Goal: Transaction & Acquisition: Purchase product/service

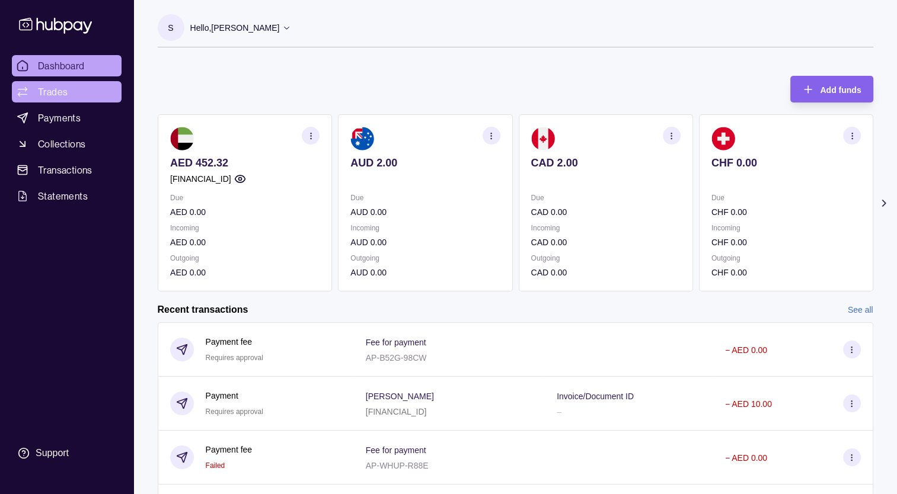
click at [43, 90] on span "Trades" at bounding box center [53, 92] width 30 height 14
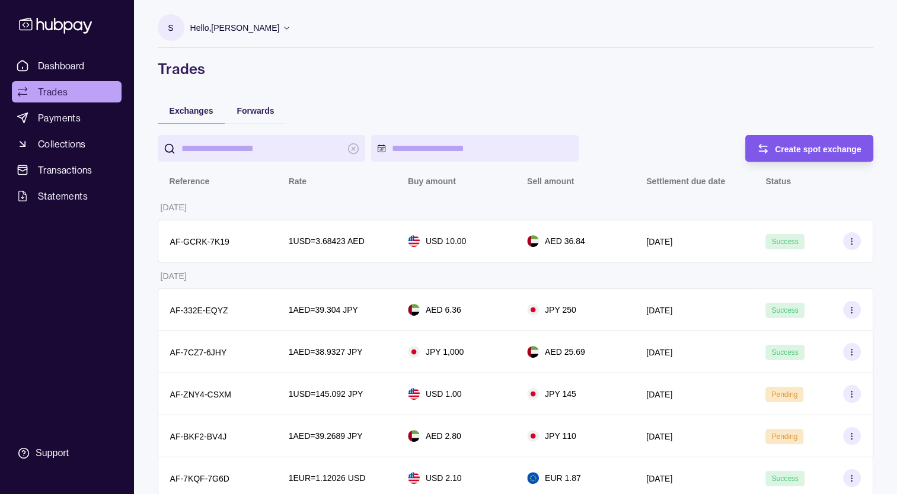
click at [752, 149] on div "Create spot exchange" at bounding box center [800, 148] width 122 height 27
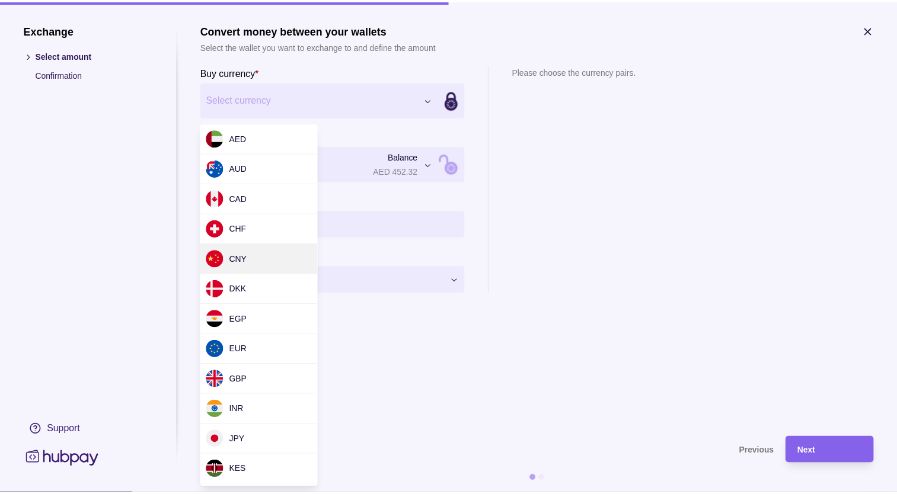
scroll to position [387, 0]
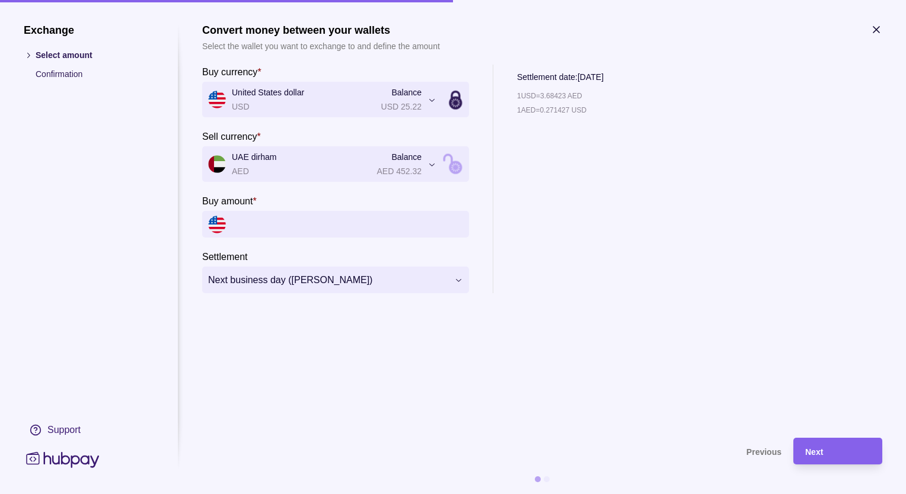
click at [249, 222] on input "Buy amount *" at bounding box center [347, 224] width 231 height 27
type input "**"
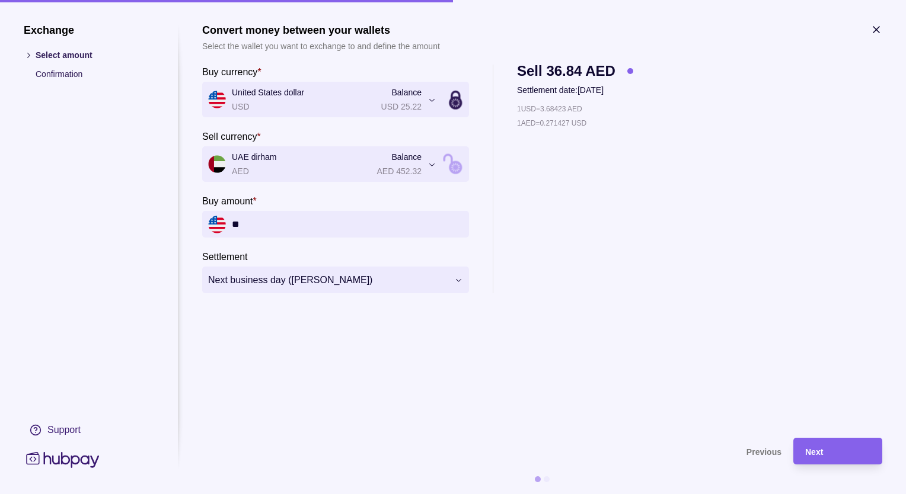
click at [807, 438] on div "Next" at bounding box center [828, 451] width 83 height 27
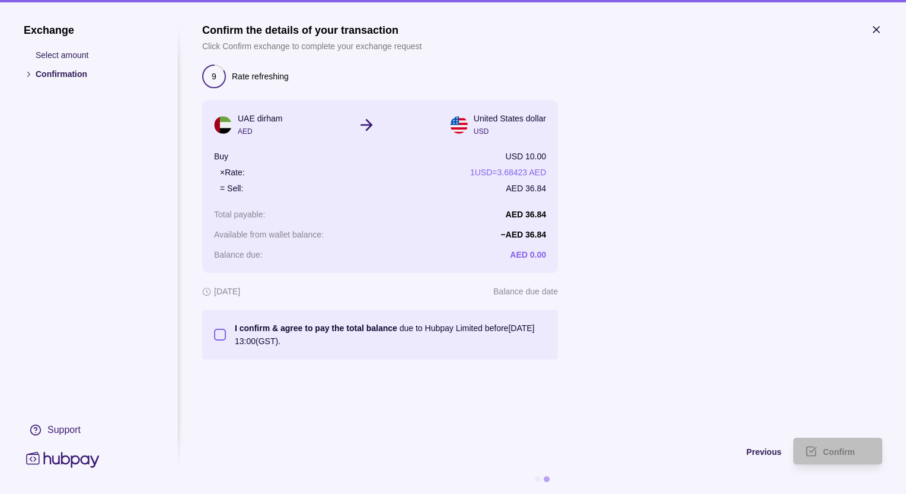
click at [219, 334] on button "I confirm & agree to pay the total balance due to Hubpay Limited before [DATE] …" at bounding box center [220, 335] width 12 height 12
click at [811, 452] on icon "submit" at bounding box center [813, 450] width 7 height 5
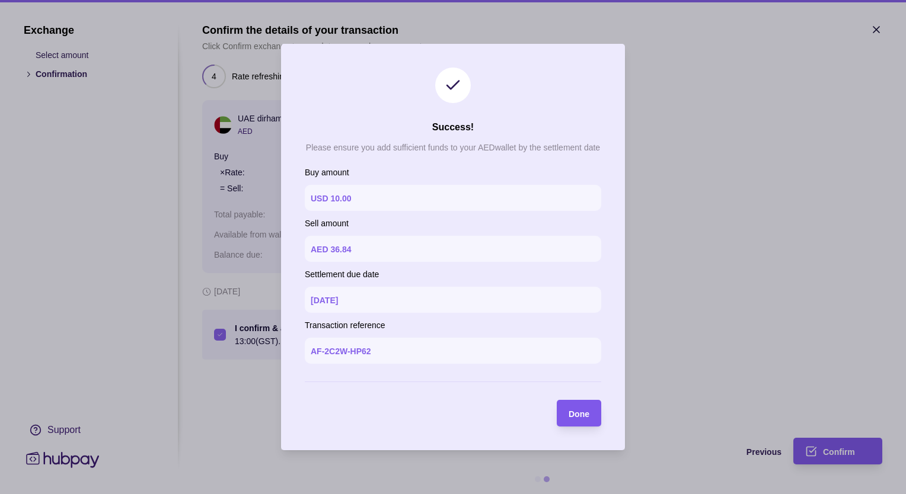
click at [583, 415] on span "Done" at bounding box center [579, 414] width 21 height 9
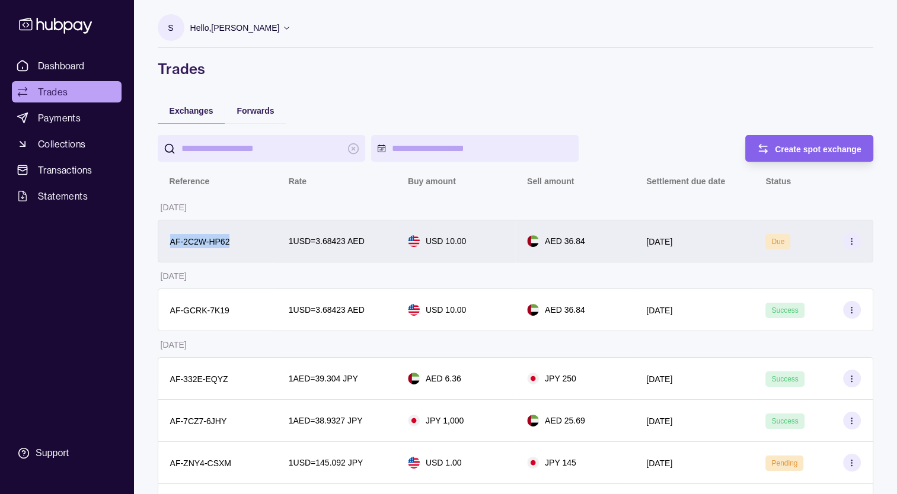
copy p "AF-2C2W-HP62"
drag, startPoint x: 170, startPoint y: 243, endPoint x: 228, endPoint y: 242, distance: 58.7
click at [228, 242] on p "AF-2C2W-HP62" at bounding box center [200, 241] width 60 height 9
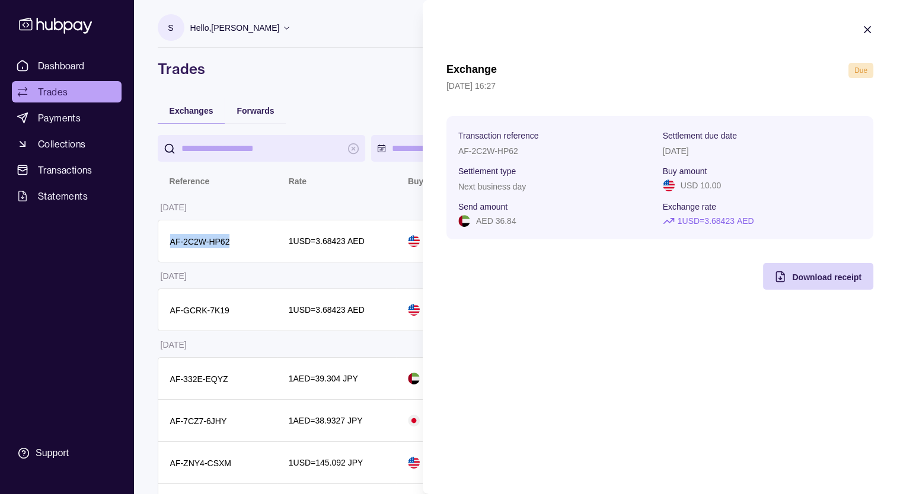
click at [866, 30] on icon "button" at bounding box center [867, 30] width 12 height 12
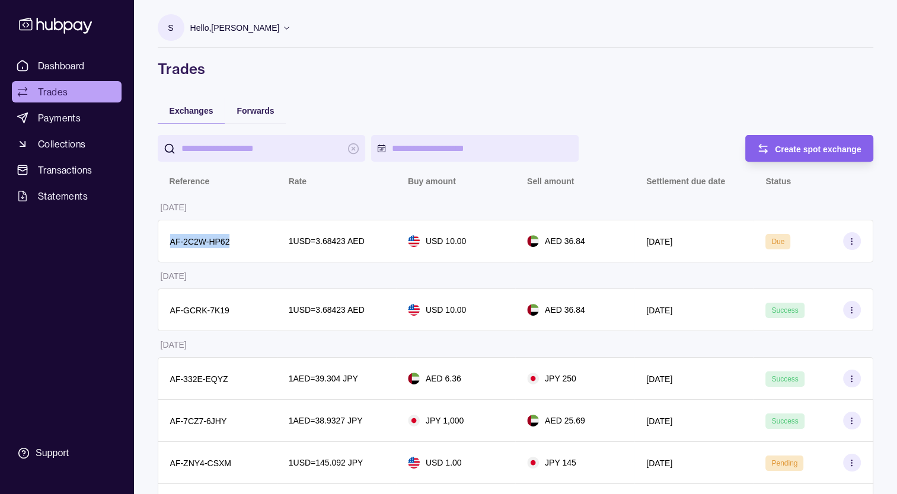
copy p "AF-2C2W-HP62"
click at [47, 119] on span "Payments" at bounding box center [59, 118] width 43 height 14
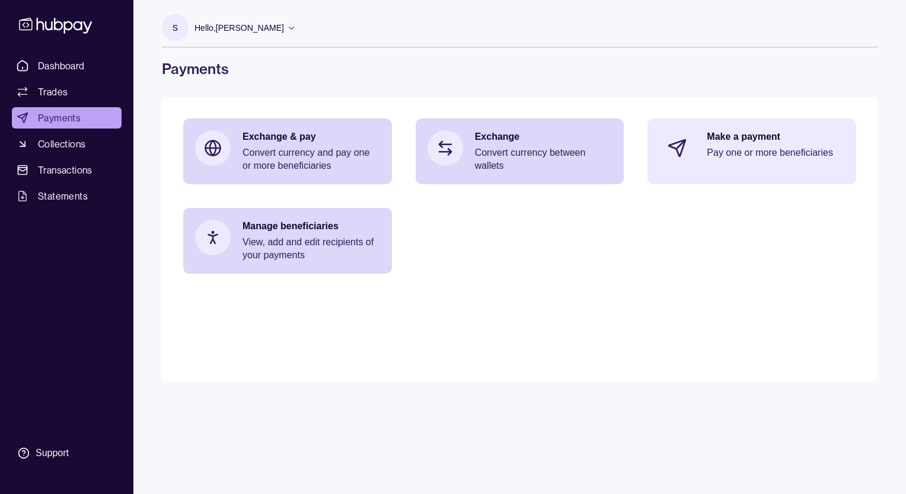
click at [723, 138] on p "Make a payment" at bounding box center [776, 136] width 138 height 13
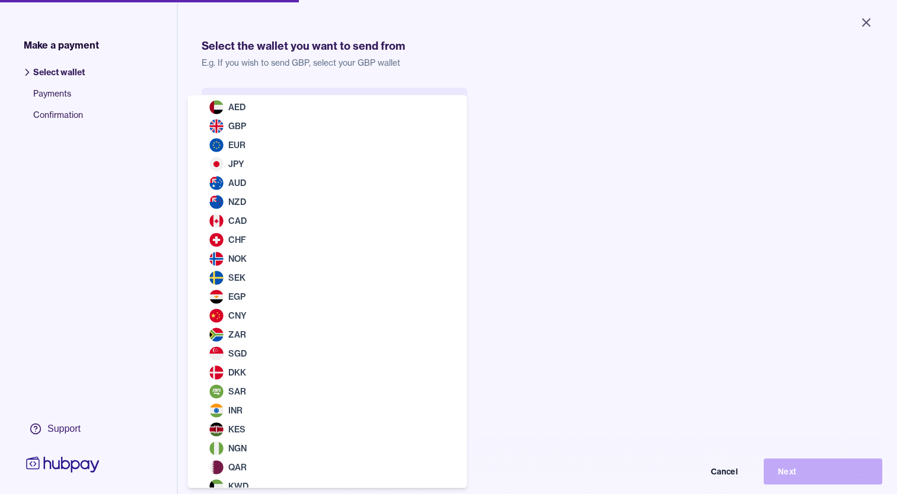
click at [250, 108] on body "Close Make a payment Select wallet Payments Confirmation Support Select the wal…" at bounding box center [448, 247] width 897 height 494
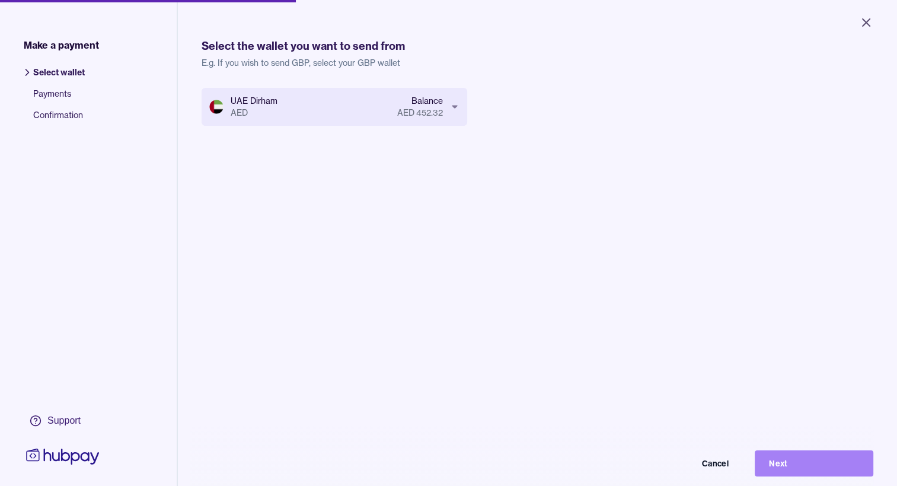
click at [813, 465] on button "Next" at bounding box center [814, 463] width 119 height 26
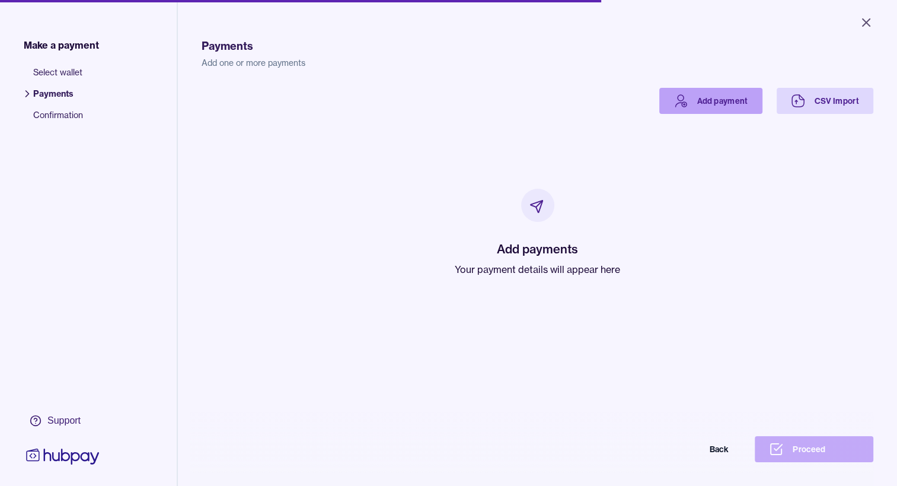
click at [700, 100] on link "Add payment" at bounding box center [710, 101] width 103 height 26
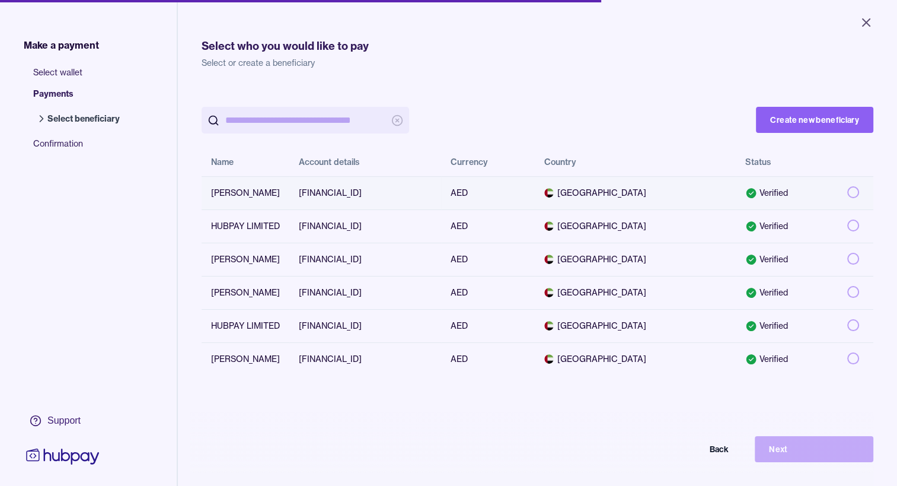
click at [663, 191] on span "[GEOGRAPHIC_DATA]" at bounding box center [635, 193] width 182 height 12
click at [787, 461] on button "Next" at bounding box center [814, 449] width 119 height 26
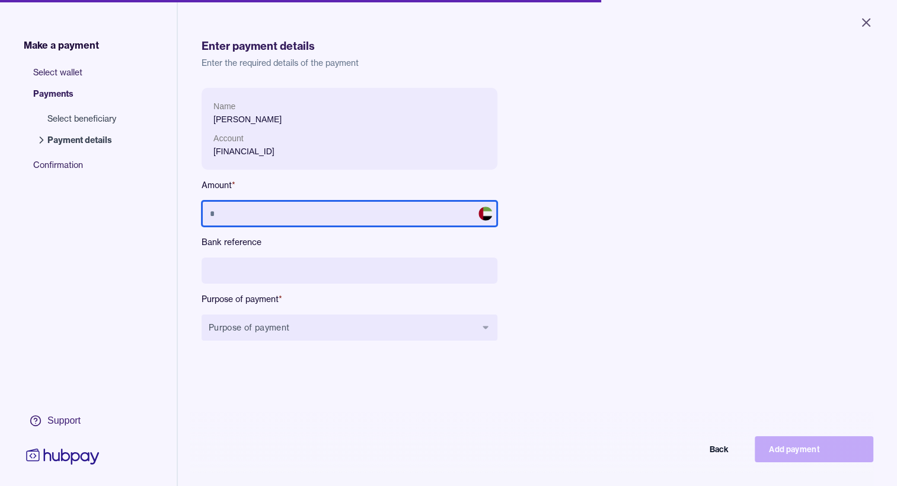
click at [282, 222] on input "text" at bounding box center [350, 213] width 296 height 26
type input "**"
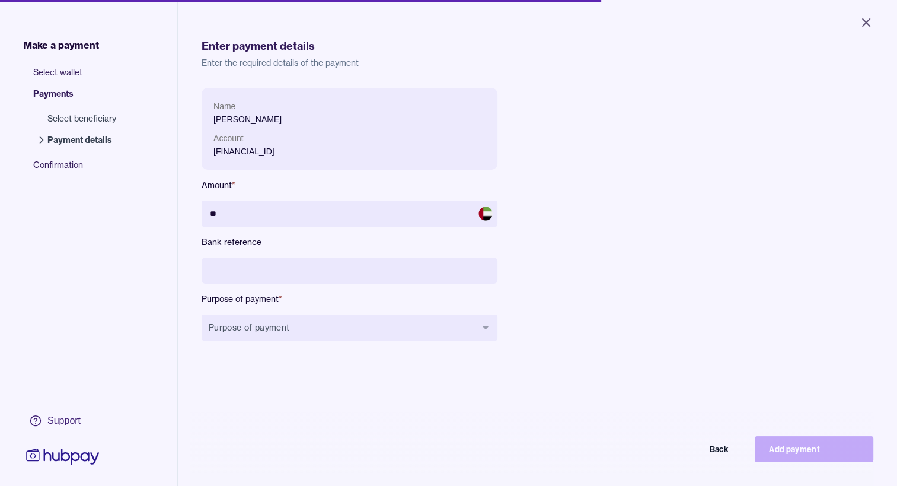
click at [272, 273] on input at bounding box center [350, 270] width 296 height 26
type input "****"
click at [235, 325] on button "Purpose of payment" at bounding box center [350, 327] width 296 height 26
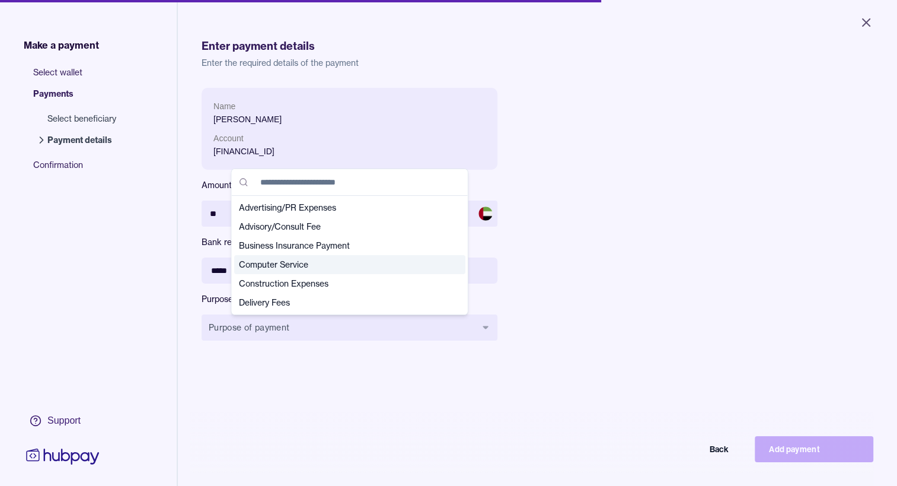
click at [274, 257] on div "Computer Service" at bounding box center [349, 264] width 231 height 19
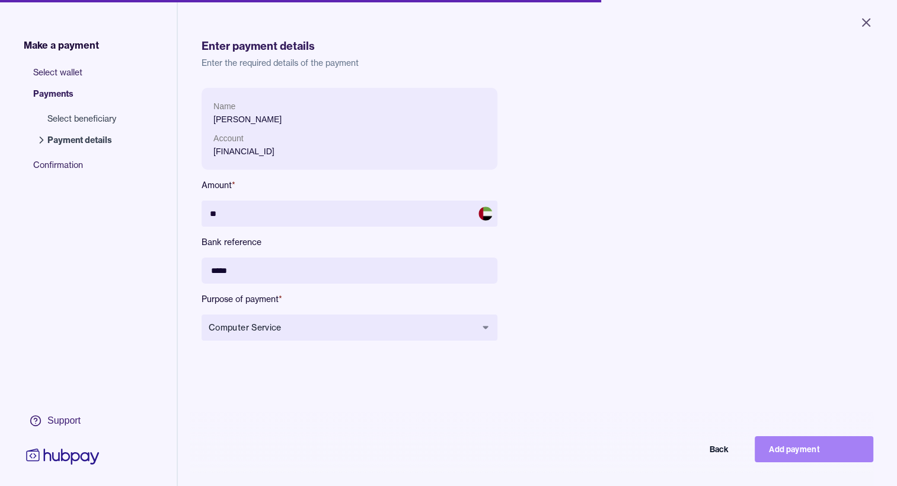
click at [807, 462] on button "Add payment" at bounding box center [814, 449] width 119 height 26
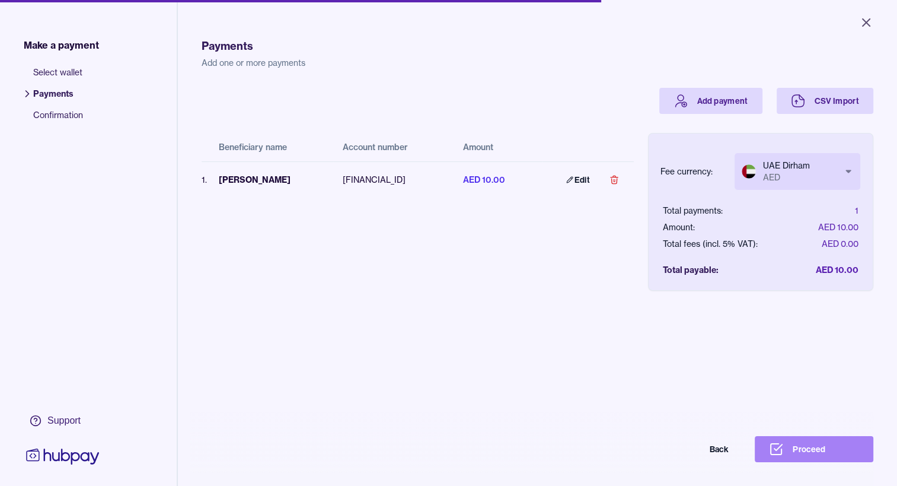
click at [797, 454] on button "Proceed" at bounding box center [814, 449] width 119 height 26
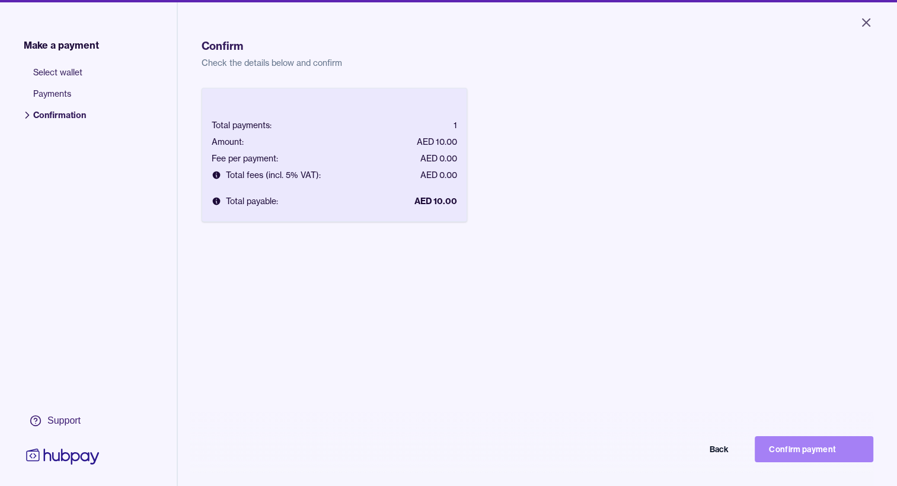
click at [781, 462] on button "Confirm payment" at bounding box center [814, 449] width 119 height 26
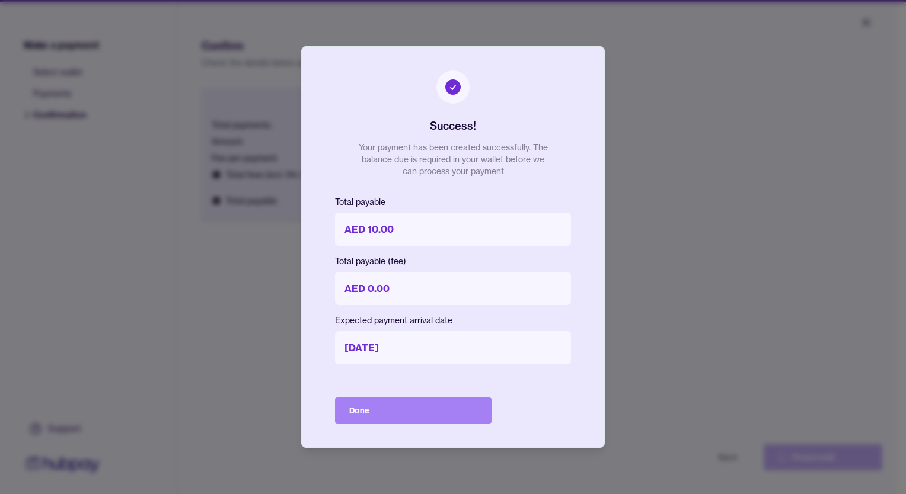
click at [358, 410] on button "Done" at bounding box center [413, 411] width 157 height 26
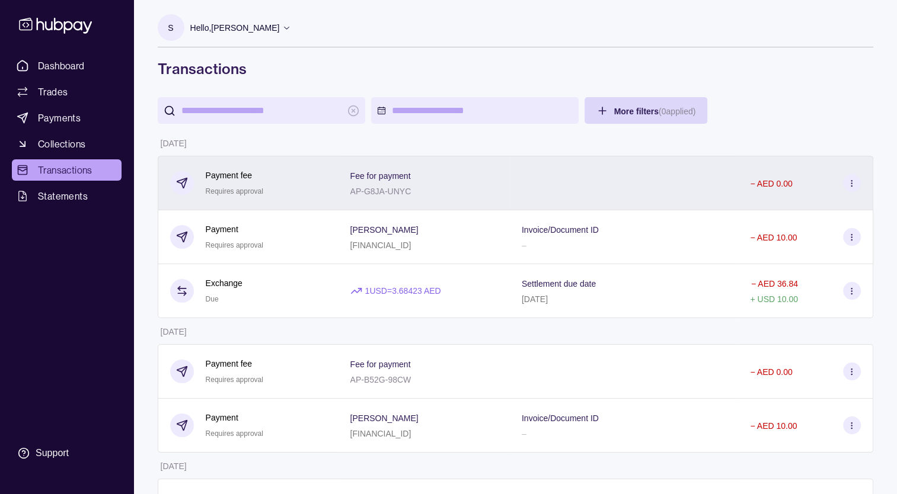
click at [339, 167] on div "Payment fee Requires approval" at bounding box center [248, 183] width 181 height 55
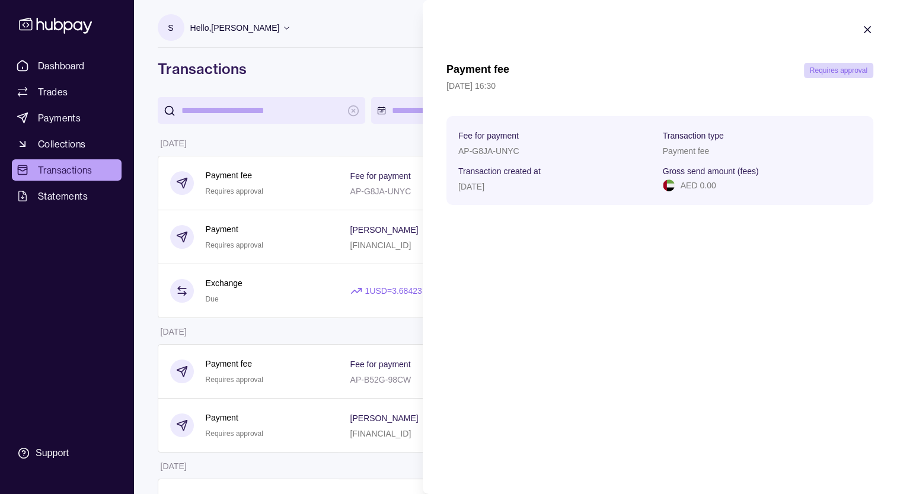
click at [505, 149] on p "AP-G8JA-UNYC" at bounding box center [488, 150] width 61 height 9
copy p "AP-G8JA-UNYC"
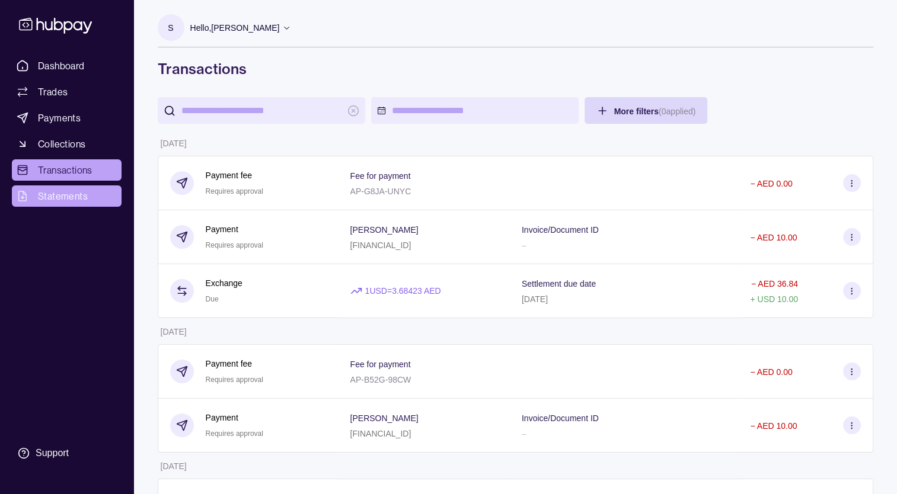
click at [53, 194] on span "Statements" at bounding box center [63, 196] width 50 height 14
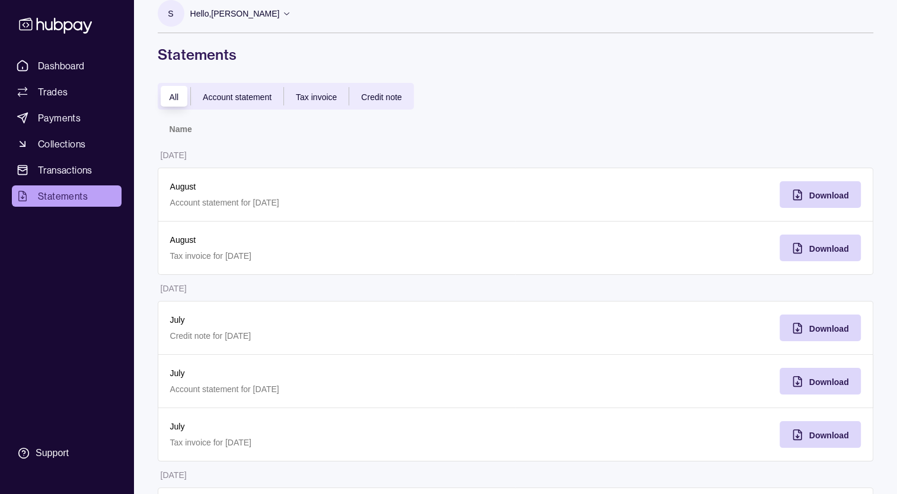
scroll to position [8, 0]
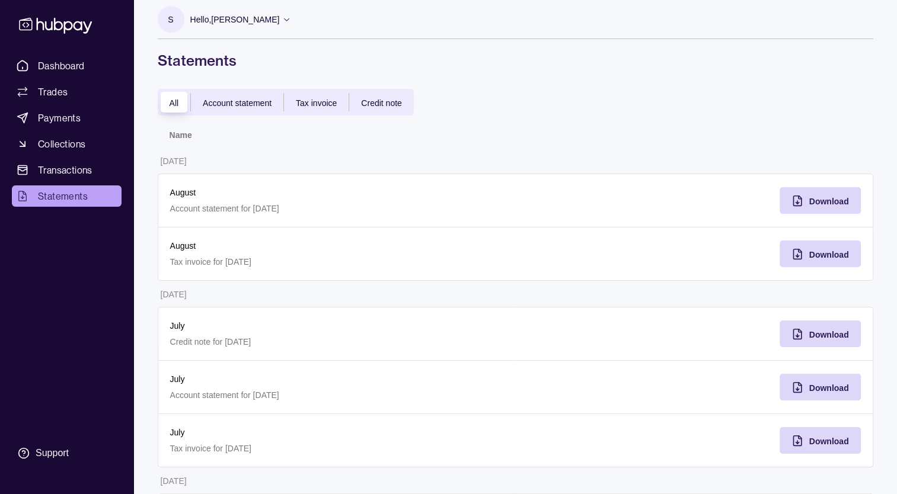
click at [238, 98] on span "Account statement" at bounding box center [237, 102] width 69 height 9
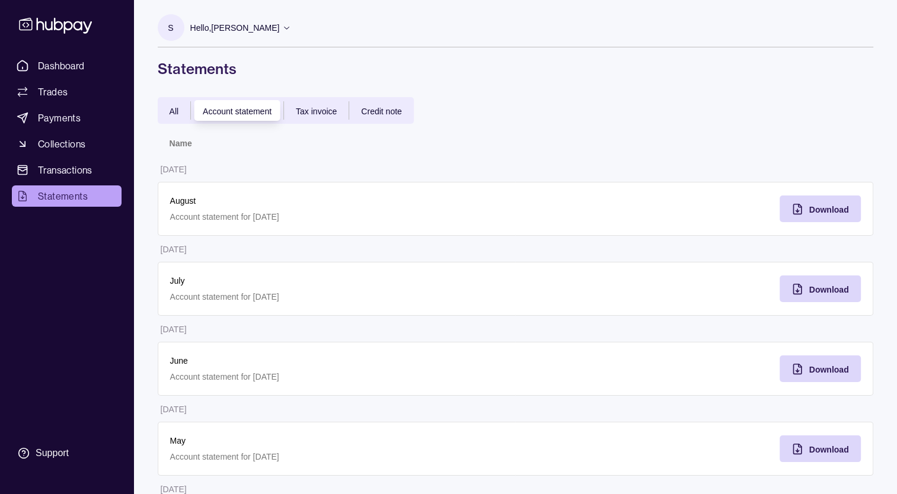
click at [239, 209] on div "August Account statement for [DATE]" at bounding box center [337, 208] width 334 height 29
click at [824, 198] on div "Download" at bounding box center [811, 209] width 75 height 27
